Goal: Information Seeking & Learning: Find specific page/section

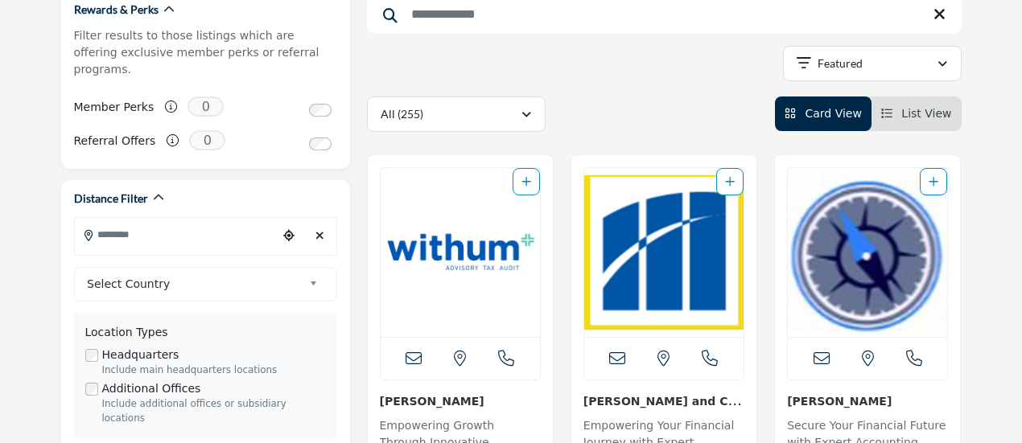
scroll to position [322, 0]
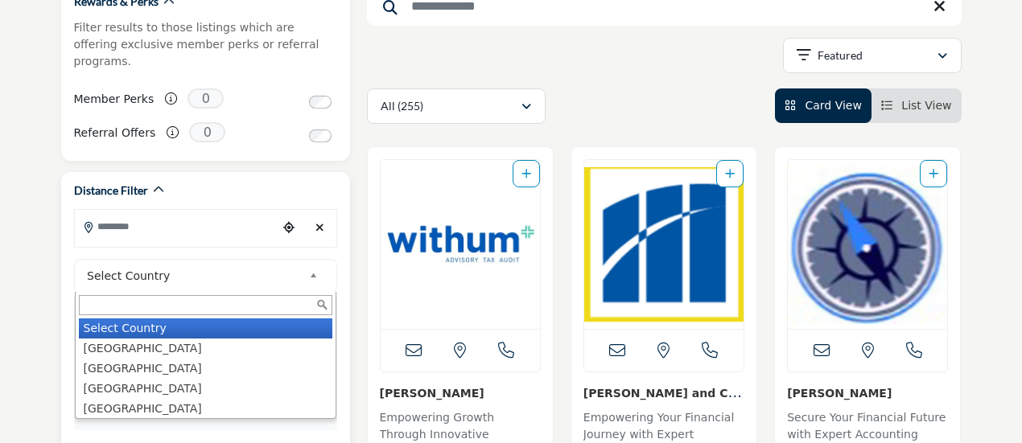
click at [309, 266] on b at bounding box center [316, 276] width 14 height 20
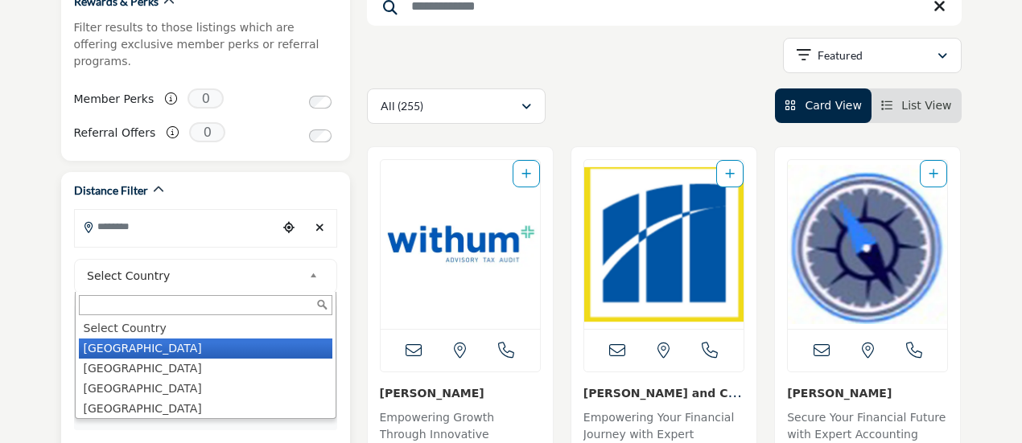
click at [199, 339] on li "[GEOGRAPHIC_DATA]" at bounding box center [206, 349] width 254 height 20
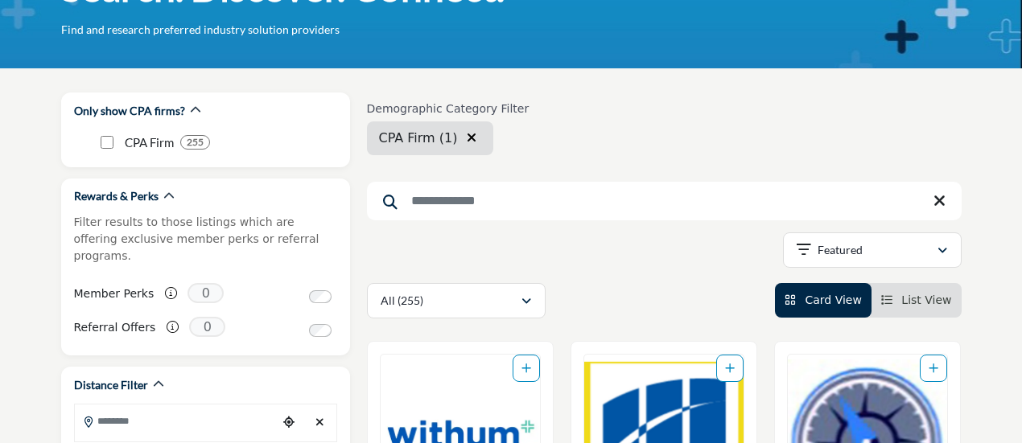
scroll to position [80, 0]
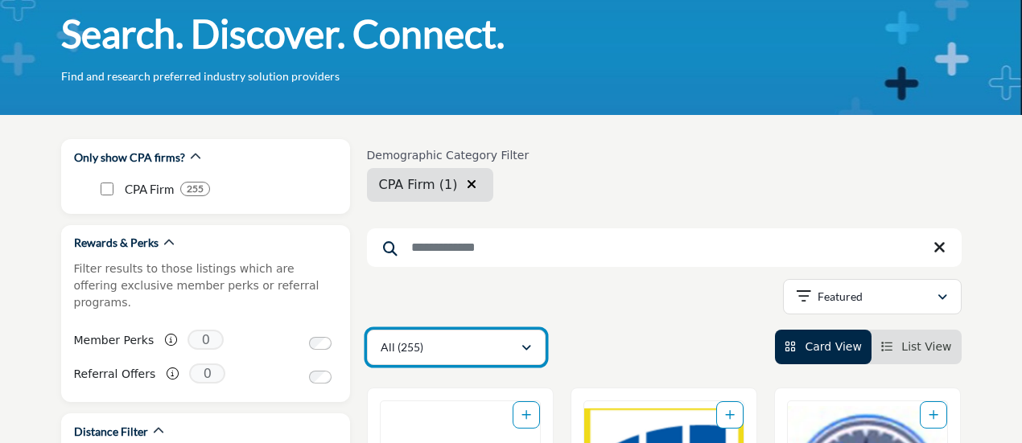
click at [522, 345] on icon "button" at bounding box center [527, 348] width 10 height 11
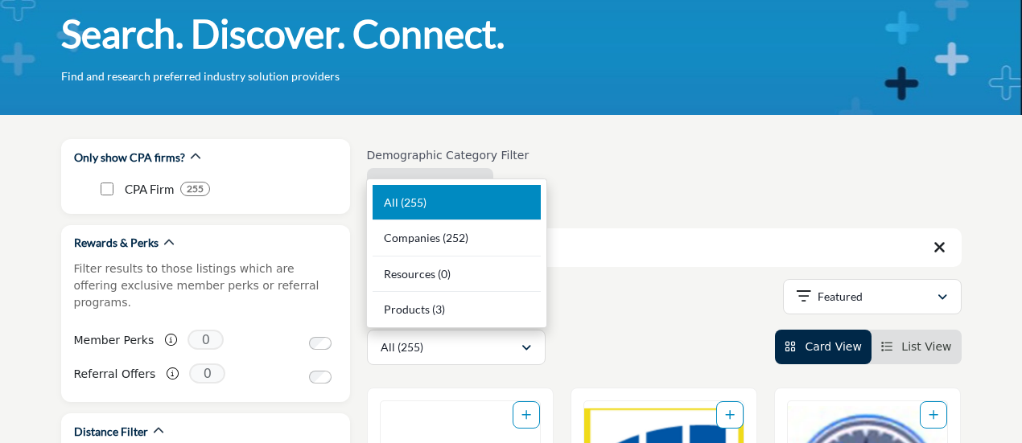
click at [667, 315] on div "Showing 21 results out of 255" at bounding box center [664, 299] width 595 height 41
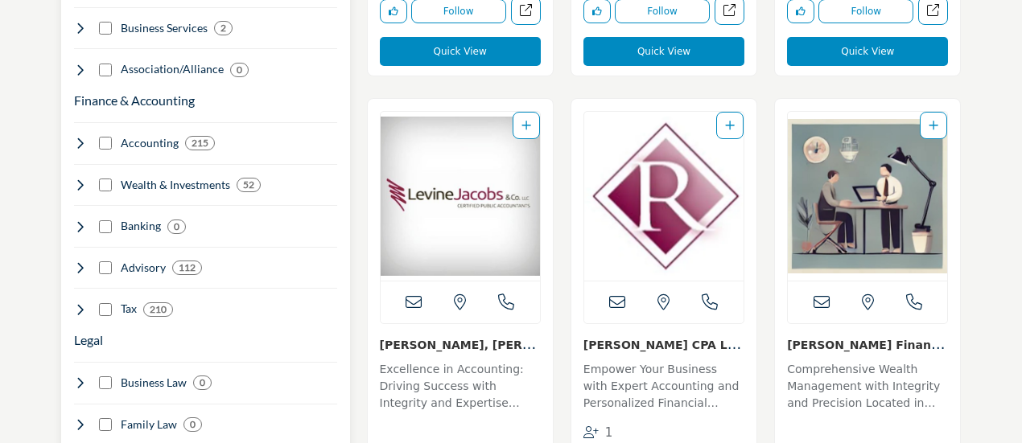
scroll to position [1368, 0]
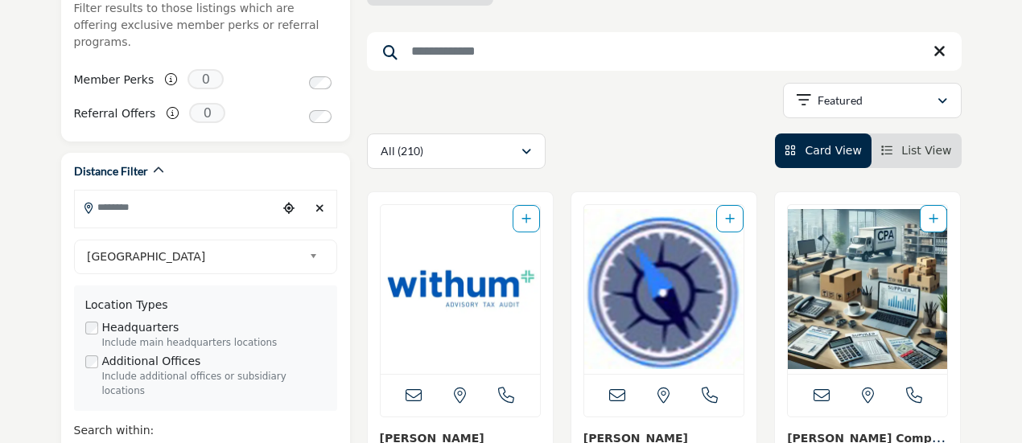
scroll to position [322, 0]
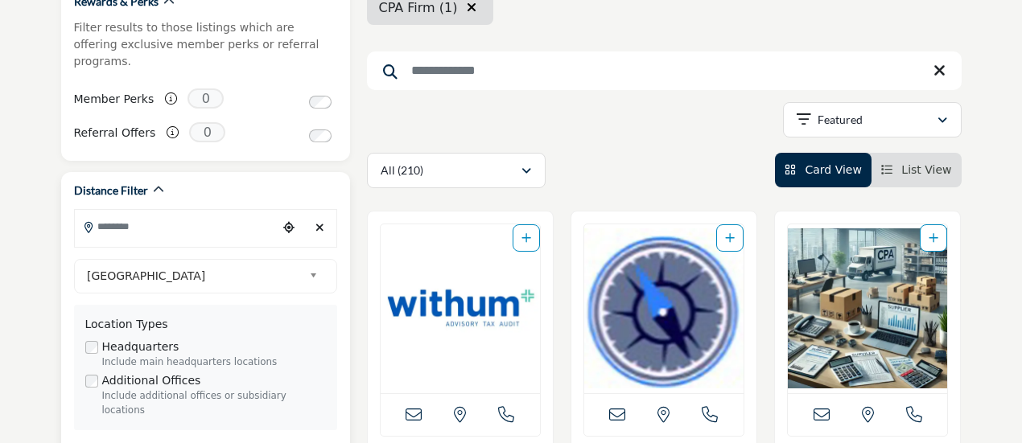
click at [287, 222] on icon "Choose your current location" at bounding box center [288, 227] width 11 height 11
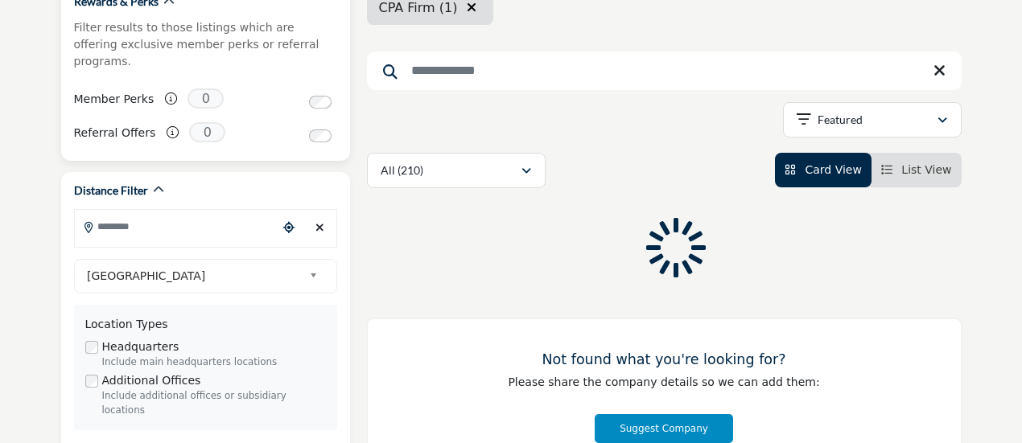
type input "**********"
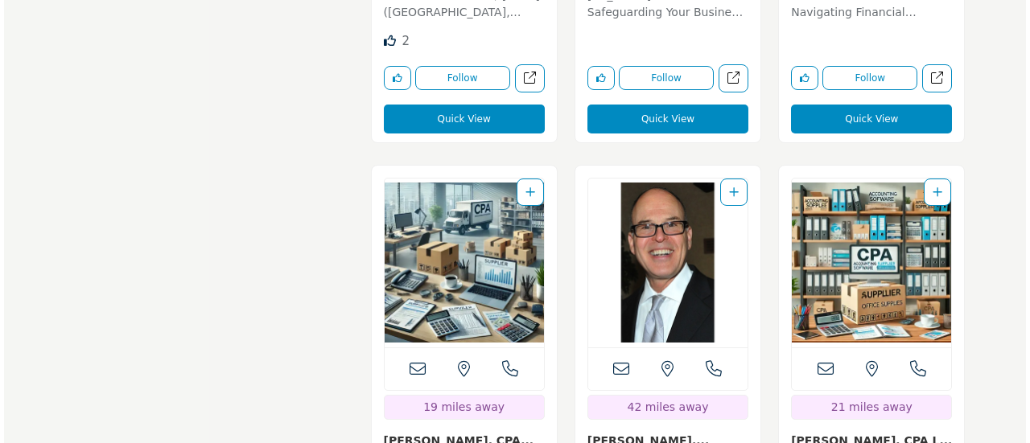
scroll to position [8692, 0]
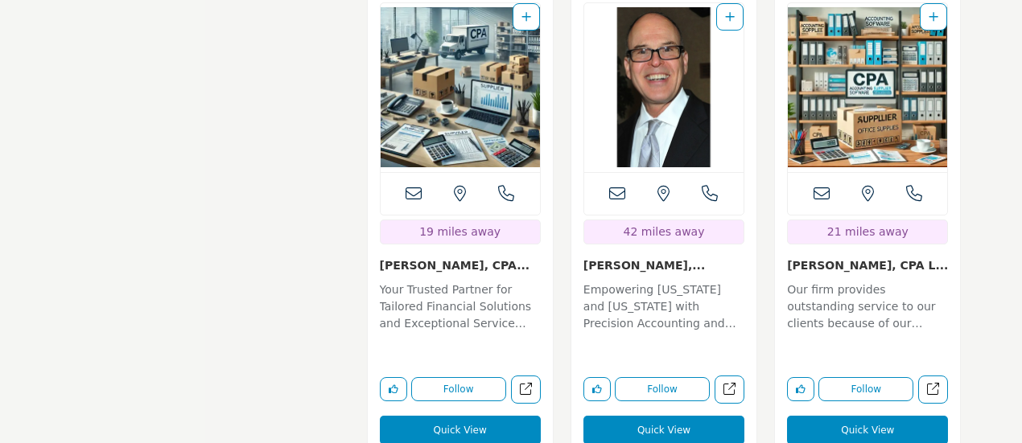
click at [858, 416] on button "Quick View" at bounding box center [867, 430] width 161 height 29
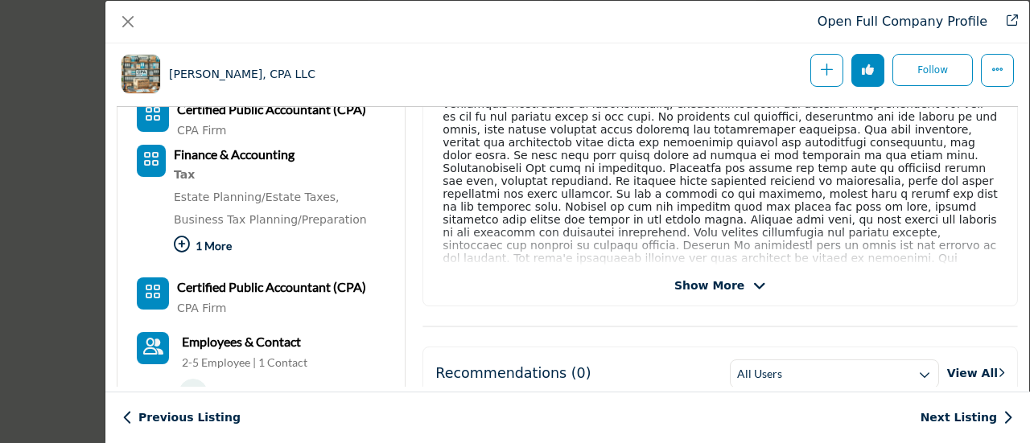
scroll to position [386, 0]
click at [186, 243] on icon "Company Data Modal" at bounding box center [182, 244] width 16 height 16
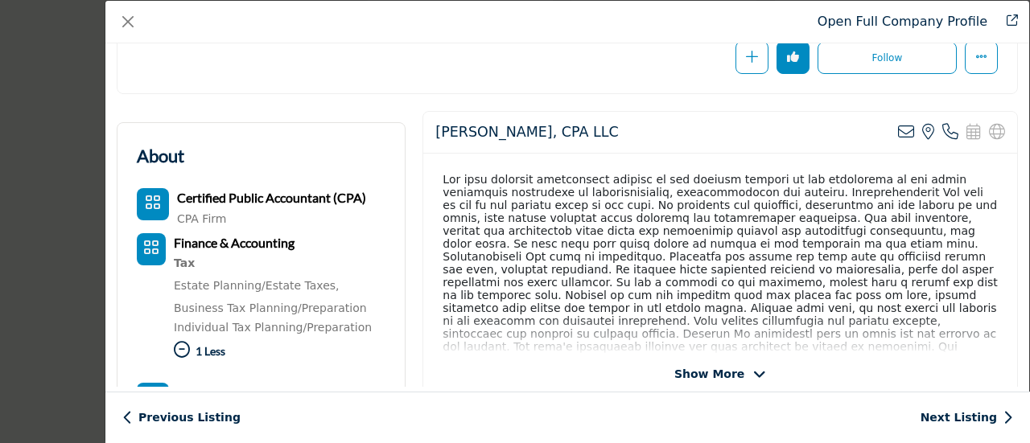
scroll to position [0, 0]
